Goal: Task Accomplishment & Management: Manage account settings

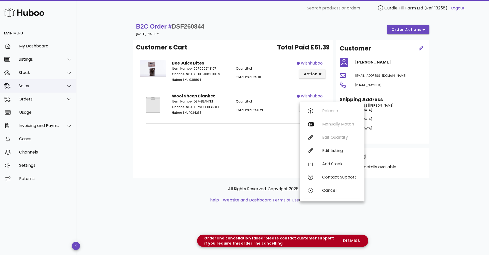
click at [41, 81] on div "Sales" at bounding box center [38, 85] width 76 height 13
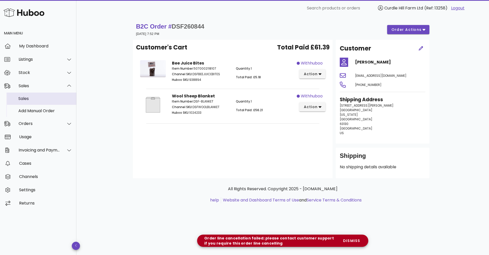
click at [38, 98] on div "Sales" at bounding box center [45, 98] width 54 height 5
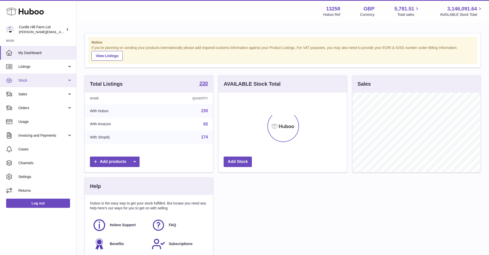
scroll to position [79, 128]
click at [54, 82] on span "Stock" at bounding box center [42, 80] width 49 height 5
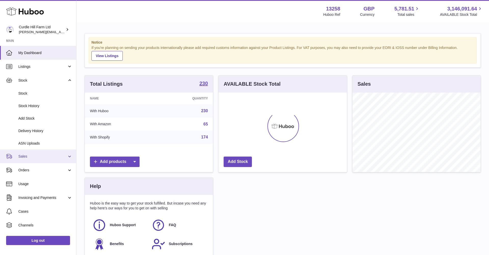
click at [38, 157] on link "Sales" at bounding box center [38, 156] width 76 height 14
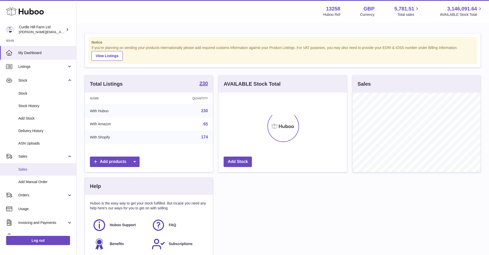
click at [33, 165] on link "Sales" at bounding box center [38, 169] width 76 height 12
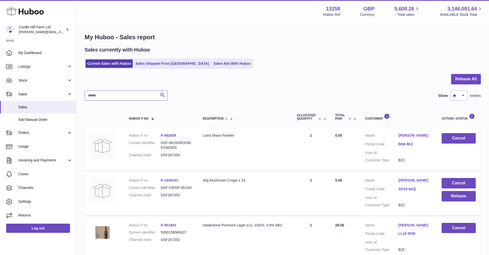
click at [108, 93] on input "text" at bounding box center [126, 95] width 83 height 10
paste input "*********"
type input "*********"
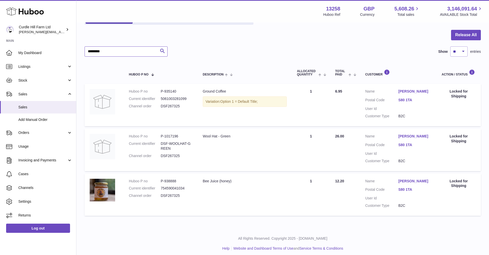
scroll to position [44, 0]
drag, startPoint x: 44, startPoint y: 132, endPoint x: 38, endPoint y: 139, distance: 8.9
click at [43, 132] on span "Orders" at bounding box center [42, 132] width 49 height 5
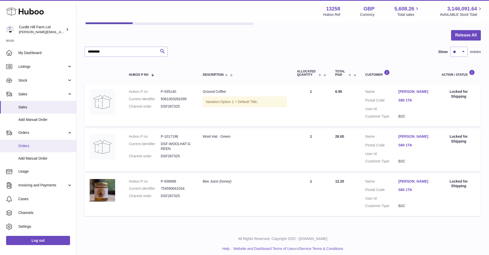
click at [34, 144] on span "Orders" at bounding box center [45, 145] width 54 height 5
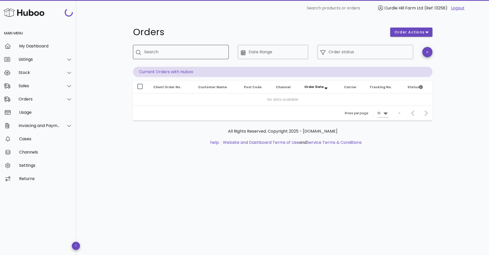
click at [144, 49] on div "Search" at bounding box center [184, 52] width 80 height 14
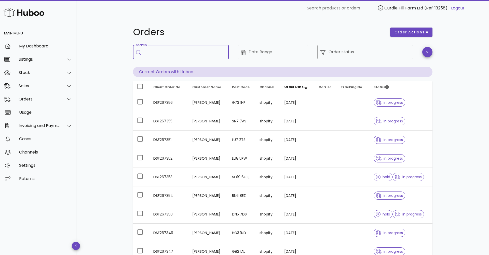
paste input "*********"
type input "*********"
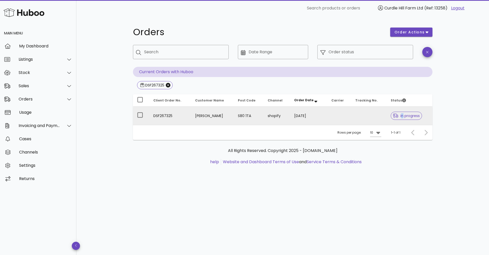
click at [397, 115] on span "in progress" at bounding box center [406, 116] width 27 height 4
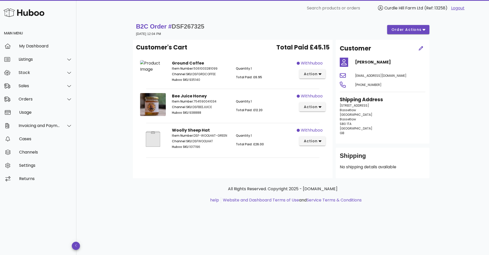
click at [312, 68] on div "withhuboo action" at bounding box center [313, 72] width 32 height 30
click at [312, 73] on span "action" at bounding box center [310, 73] width 14 height 5
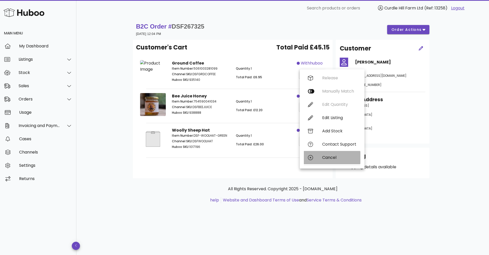
drag, startPoint x: 320, startPoint y: 155, endPoint x: 315, endPoint y: 154, distance: 4.4
click at [315, 154] on div "Cancel" at bounding box center [332, 157] width 57 height 13
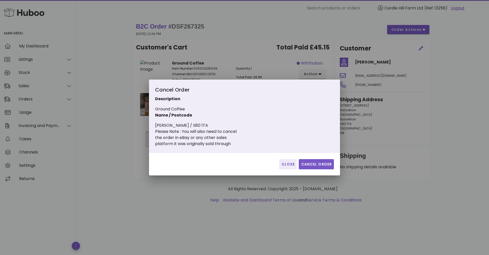
click at [314, 169] on div "Close Cancel Order" at bounding box center [244, 164] width 191 height 22
drag, startPoint x: 314, startPoint y: 166, endPoint x: 311, endPoint y: 165, distance: 2.8
click at [314, 166] on span "Cancel Order" at bounding box center [316, 163] width 31 height 5
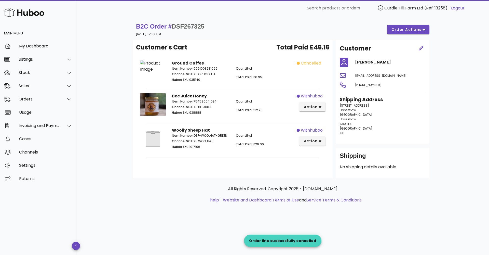
click at [310, 115] on div "withhuboo action" at bounding box center [313, 105] width 32 height 31
click at [311, 109] on span "action" at bounding box center [310, 106] width 14 height 5
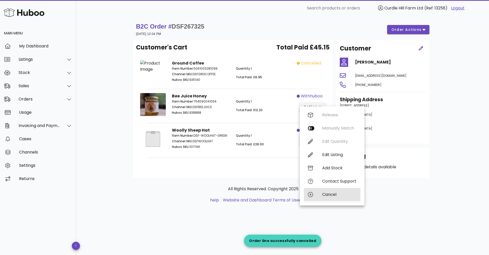
click at [325, 196] on div "Cancel" at bounding box center [339, 194] width 34 height 5
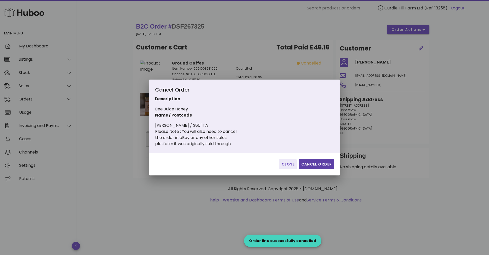
click at [314, 160] on button "Cancel Order" at bounding box center [316, 164] width 35 height 10
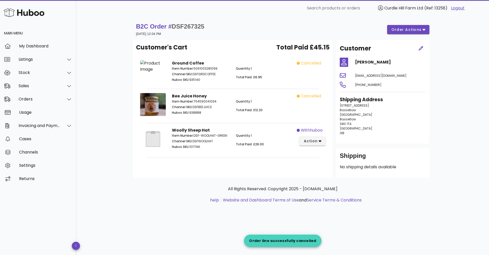
click at [315, 150] on div "withhuboo action" at bounding box center [313, 139] width 32 height 31
drag, startPoint x: 315, startPoint y: 144, endPoint x: 312, endPoint y: 145, distance: 2.8
click at [314, 144] on span "action" at bounding box center [310, 140] width 14 height 5
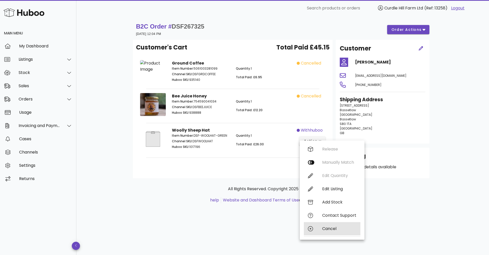
click at [323, 227] on div "Cancel" at bounding box center [339, 228] width 34 height 5
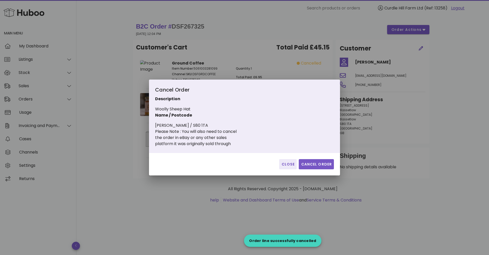
click at [308, 161] on button "Cancel Order" at bounding box center [316, 164] width 35 height 10
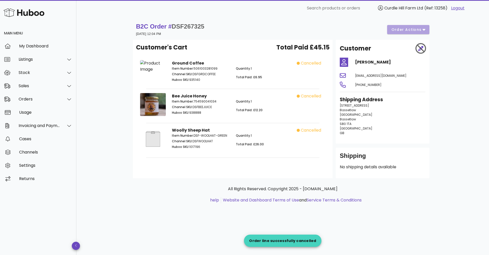
click at [184, 178] on div "All Rights Reserved. Copyright 2025 - [DOMAIN_NAME] help Website and Dashboard …" at bounding box center [282, 197] width 299 height 38
